Goal: Navigation & Orientation: Go to known website

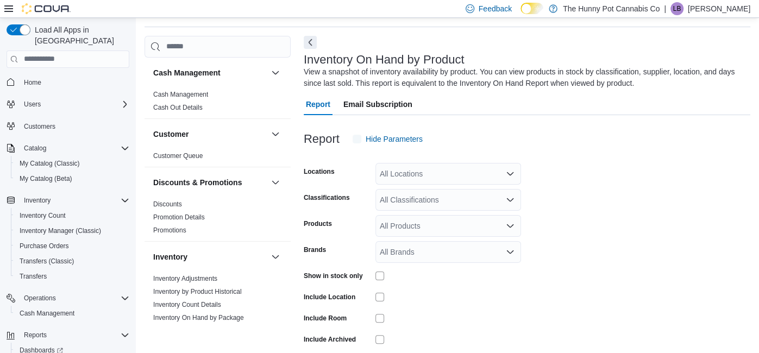
scroll to position [36, 0]
click at [421, 173] on div "All Locations" at bounding box center [449, 173] width 146 height 22
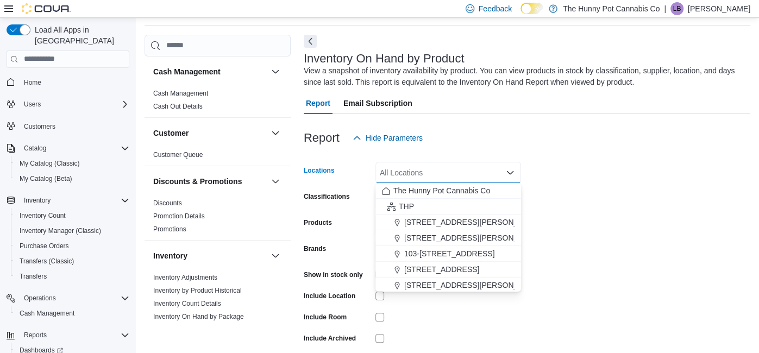
click at [700, 6] on div "| LB [PERSON_NAME]" at bounding box center [707, 8] width 86 height 13
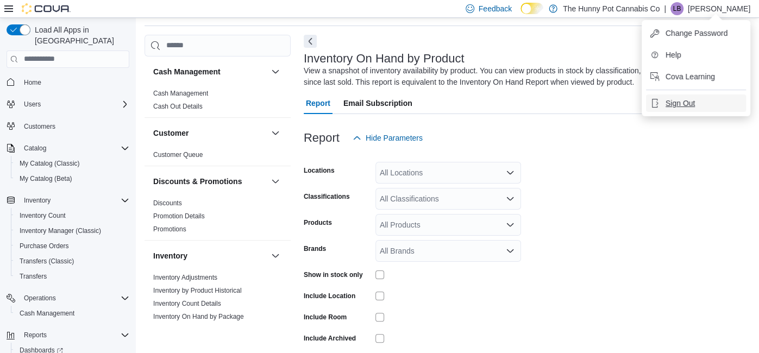
click at [676, 105] on span "Sign Out" at bounding box center [680, 103] width 29 height 11
